Goal: Navigation & Orientation: Go to known website

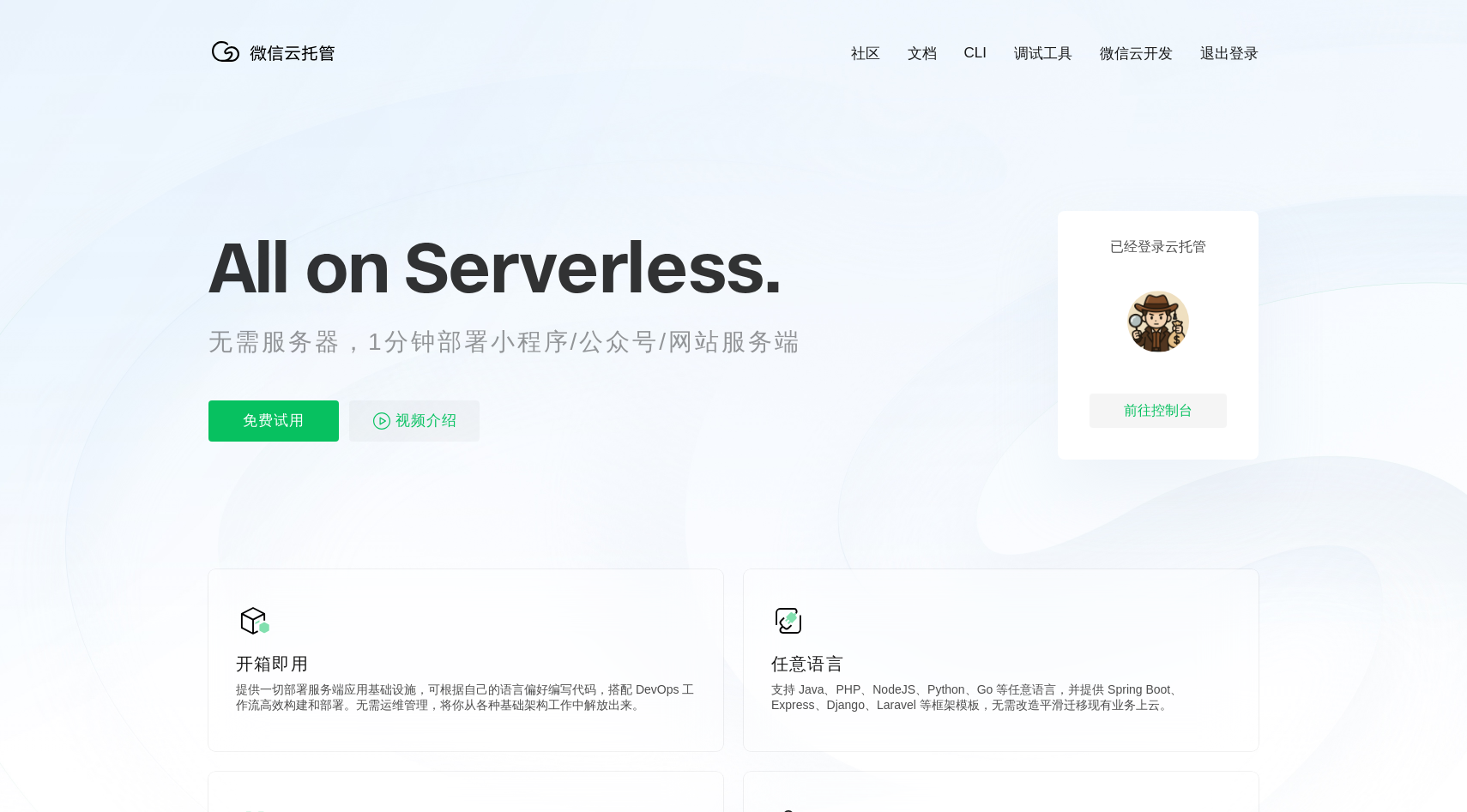
scroll to position [0, 3052]
click at [1157, 416] on div "前往控制台" at bounding box center [1158, 410] width 137 height 34
click at [1152, 314] on img at bounding box center [1158, 322] width 62 height 62
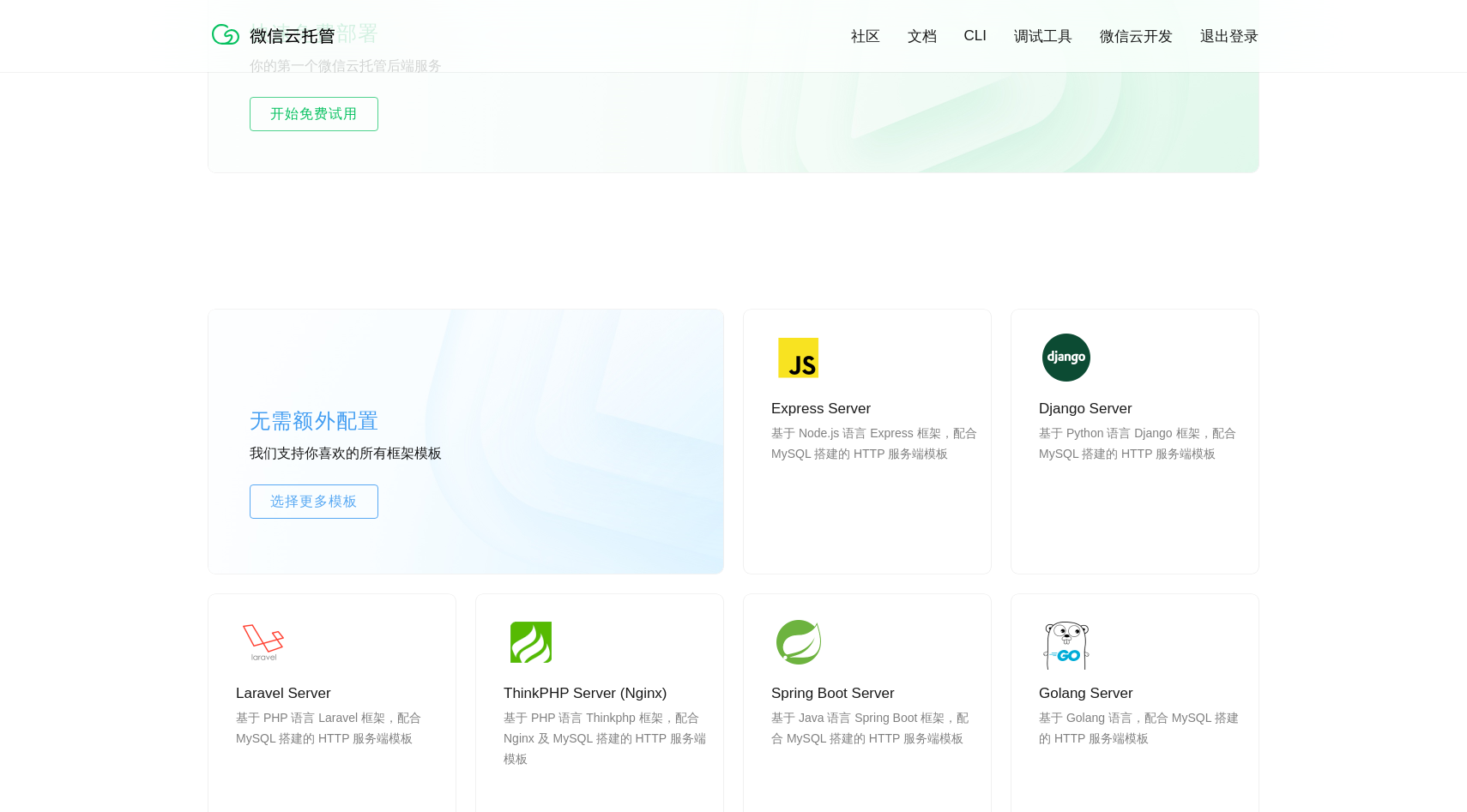
scroll to position [1653, 0]
